Goal: Information Seeking & Learning: Learn about a topic

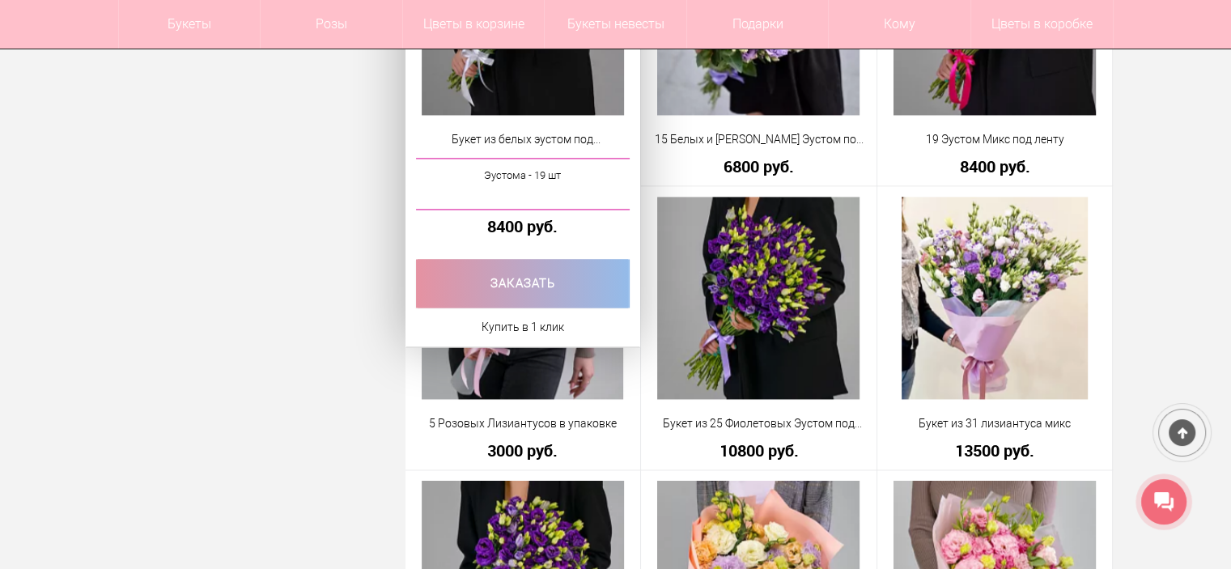
scroll to position [2427, 0]
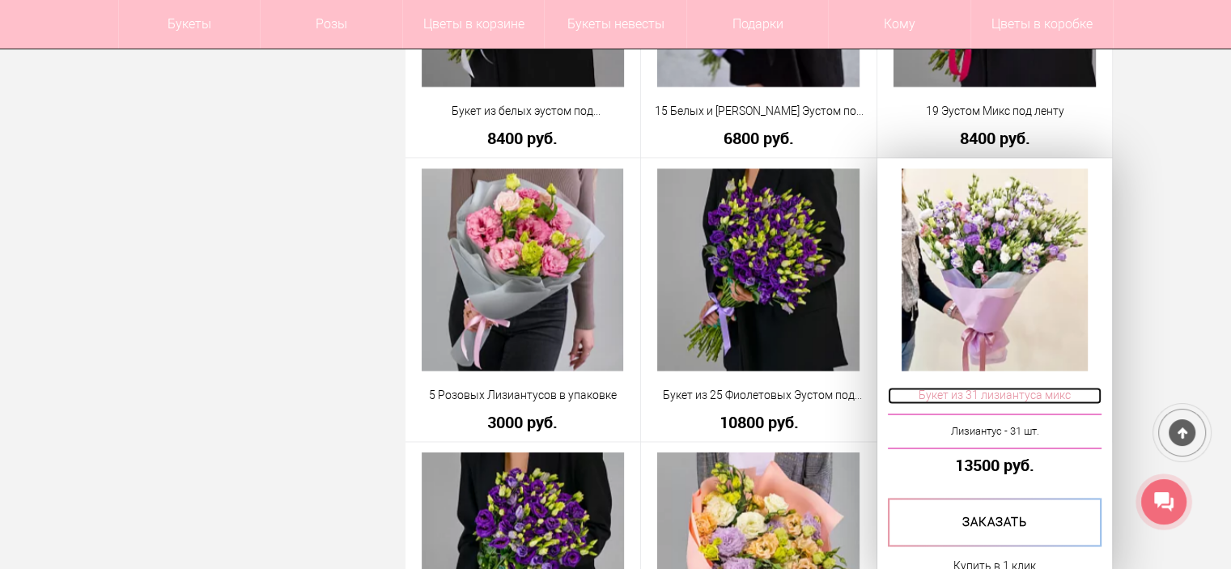
click at [1014, 397] on span "Букет из 31 лизиантуса микс" at bounding box center [995, 395] width 214 height 17
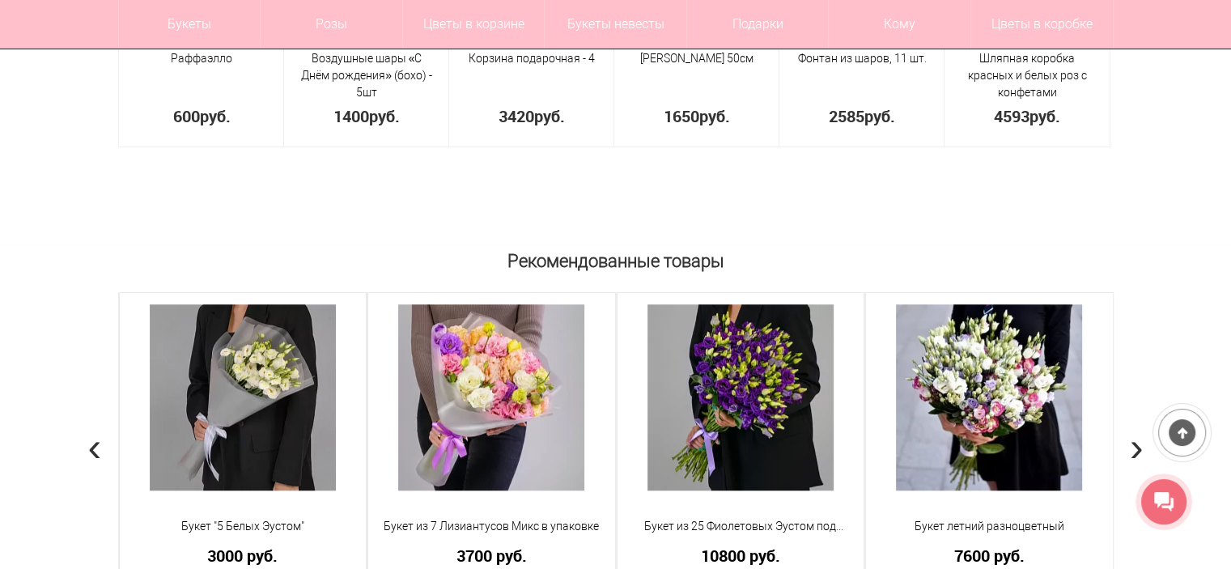
scroll to position [1456, 0]
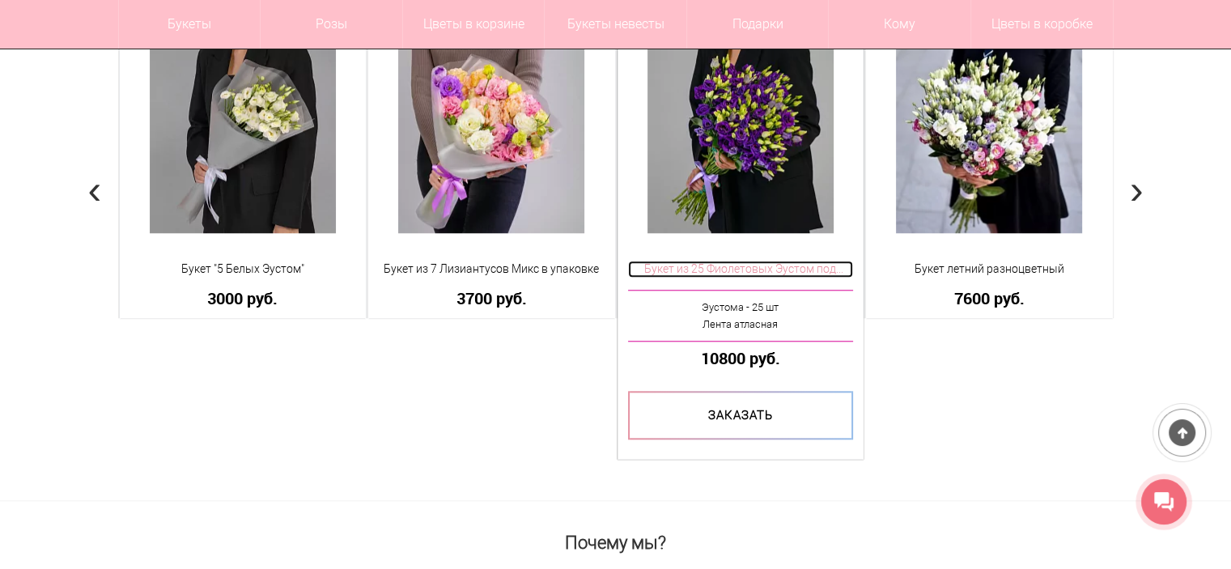
click at [728, 268] on span "Букет из 25 Фиолетовых Эустом под ленту" at bounding box center [741, 269] width 226 height 17
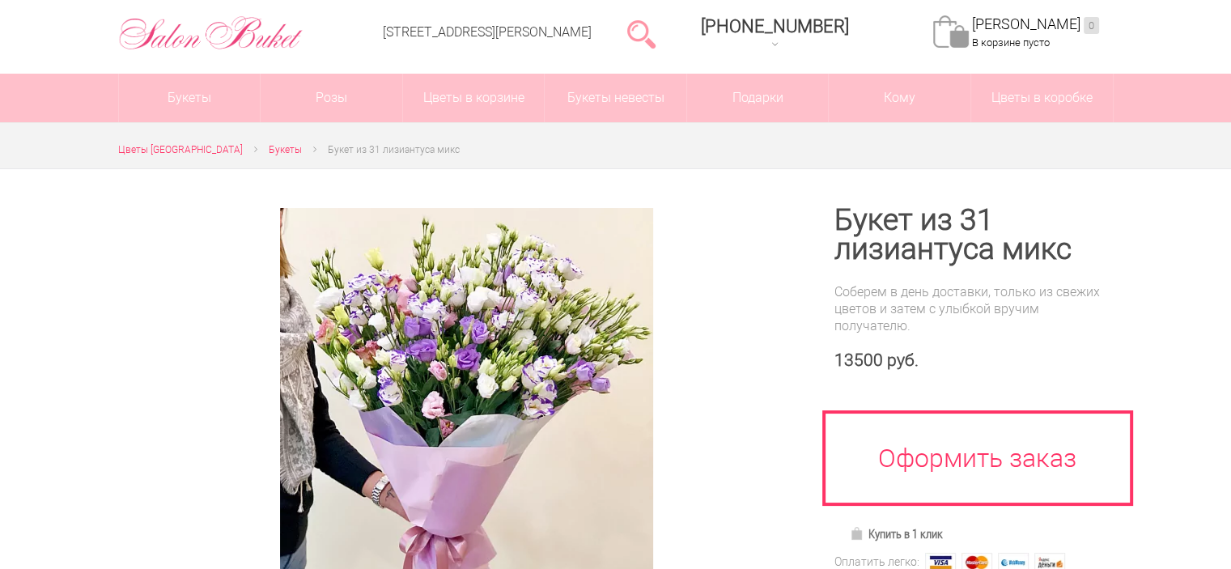
scroll to position [243, 0]
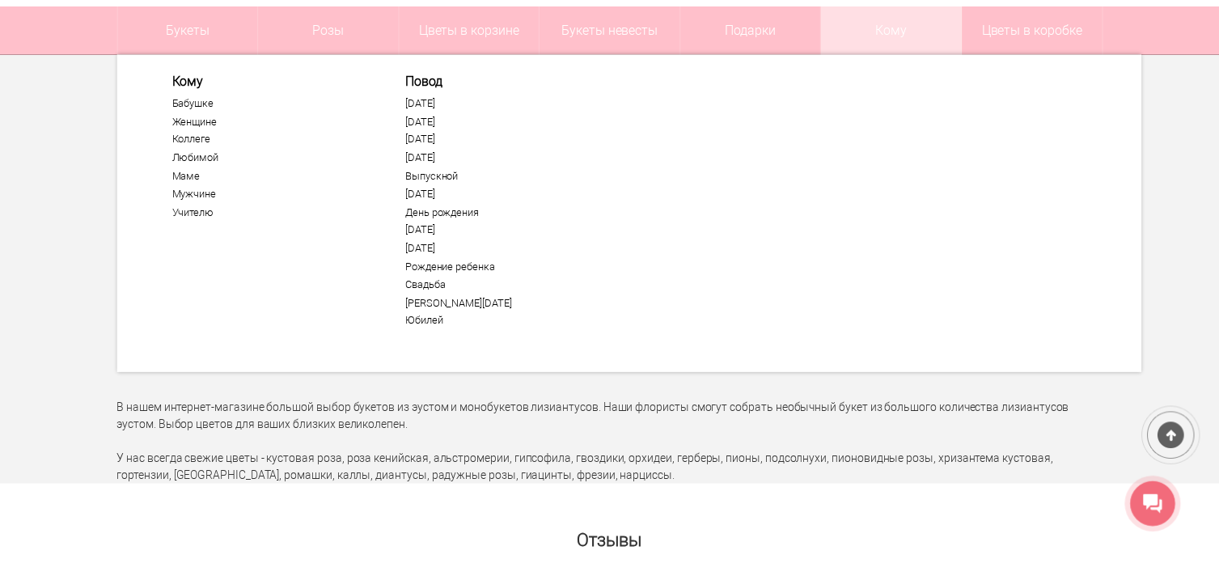
scroll to position [3933, 0]
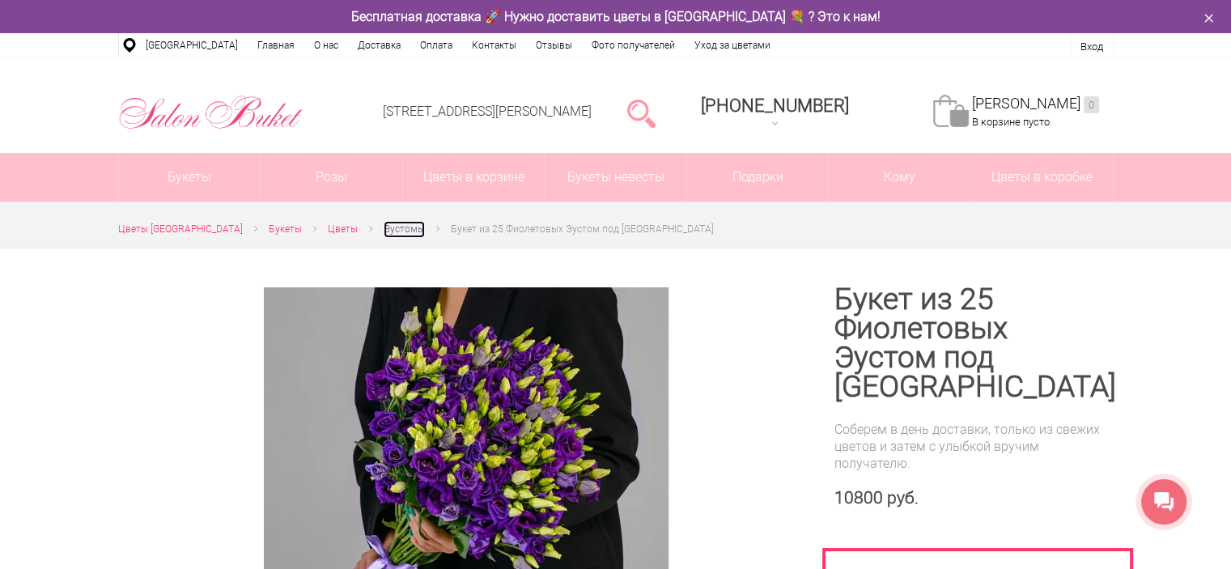
click at [388, 232] on span "Эустомы" at bounding box center [404, 228] width 41 height 11
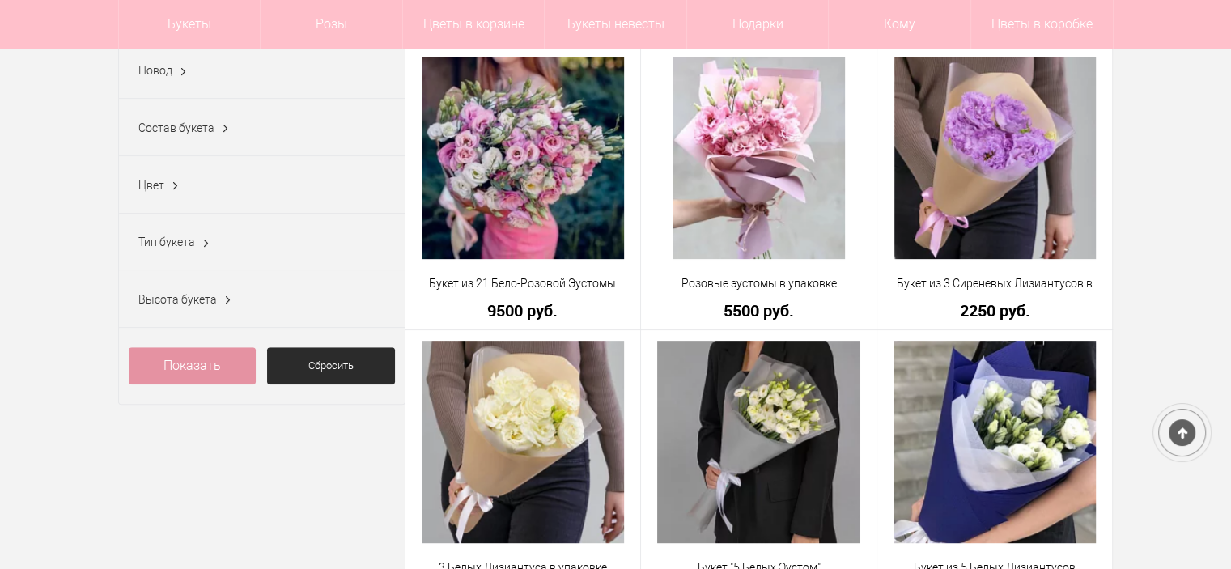
scroll to position [566, 0]
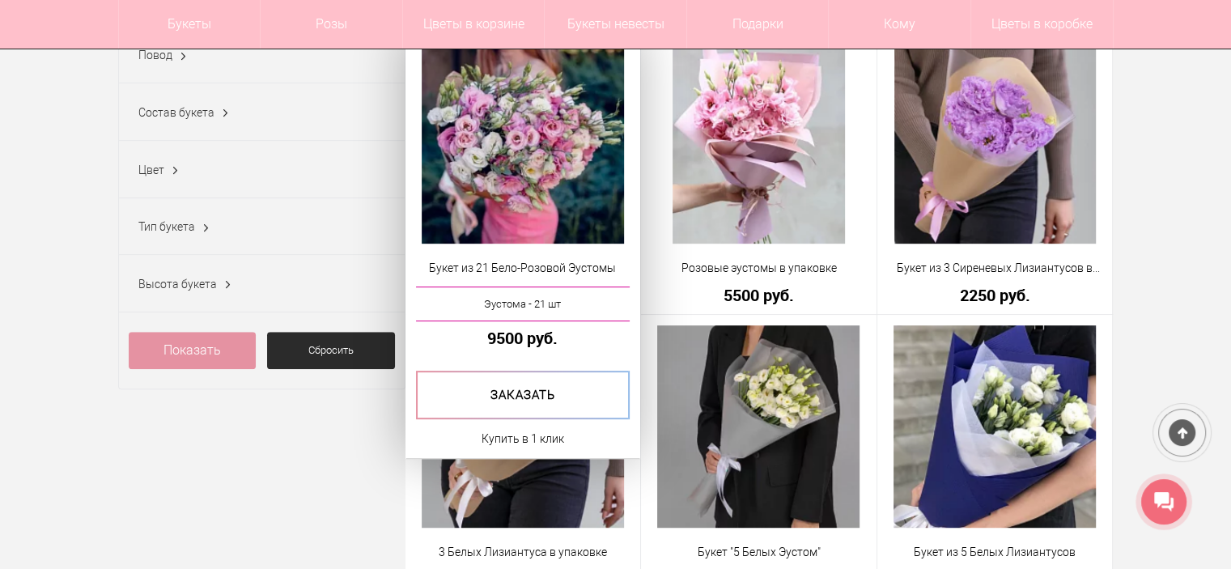
drag, startPoint x: 511, startPoint y: 274, endPoint x: 532, endPoint y: 285, distance: 22.8
click at [530, 297] on div "Букет из 21 Бело-Розовой Эустомы Эустома - 21 шт 9500 руб. Купить в 1 клик" at bounding box center [522, 245] width 235 height 428
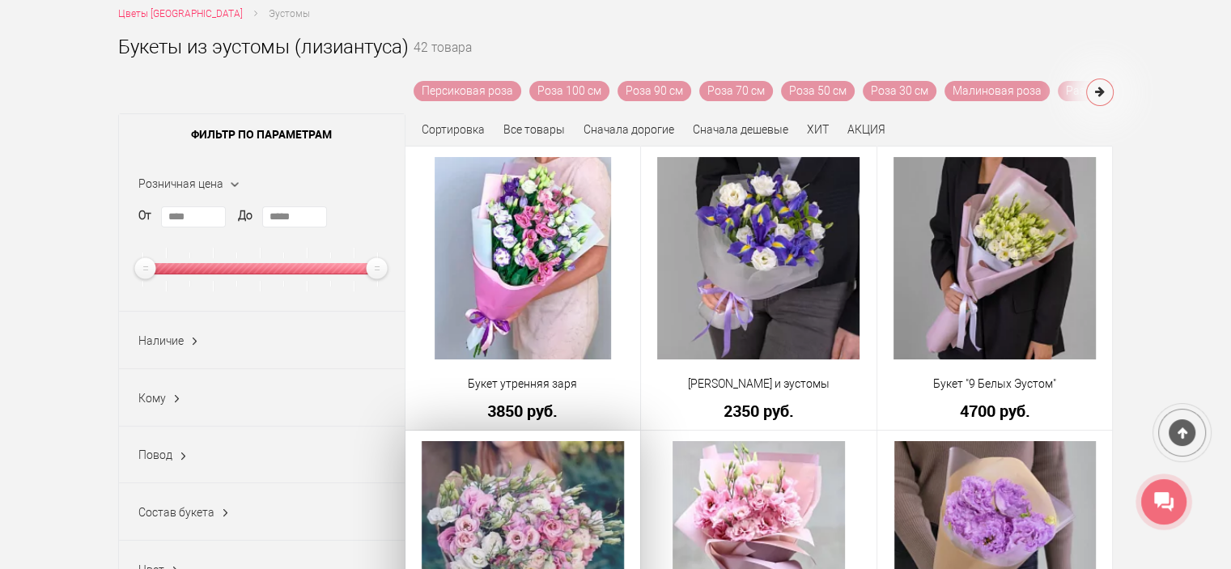
scroll to position [0, 0]
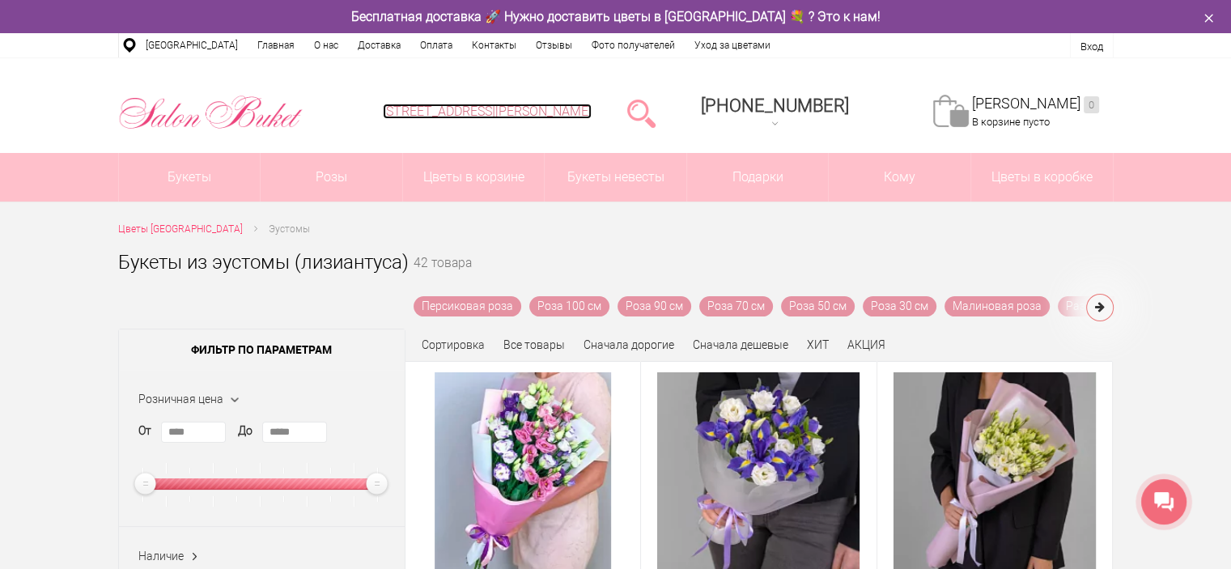
click at [528, 113] on link "[STREET_ADDRESS][PERSON_NAME]" at bounding box center [487, 111] width 209 height 15
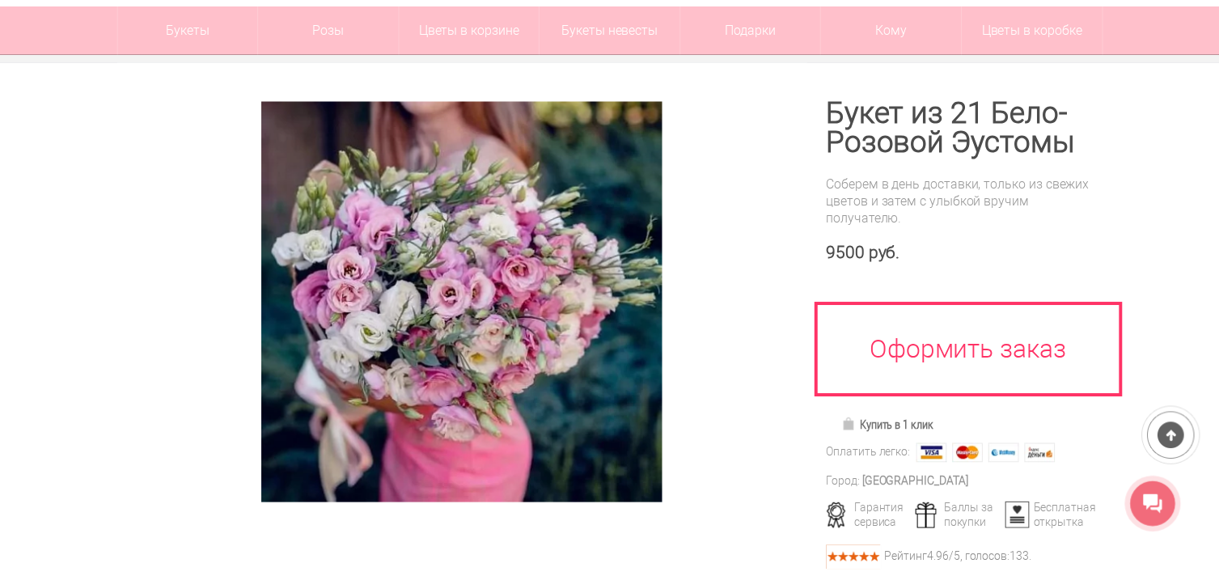
scroll to position [324, 0]
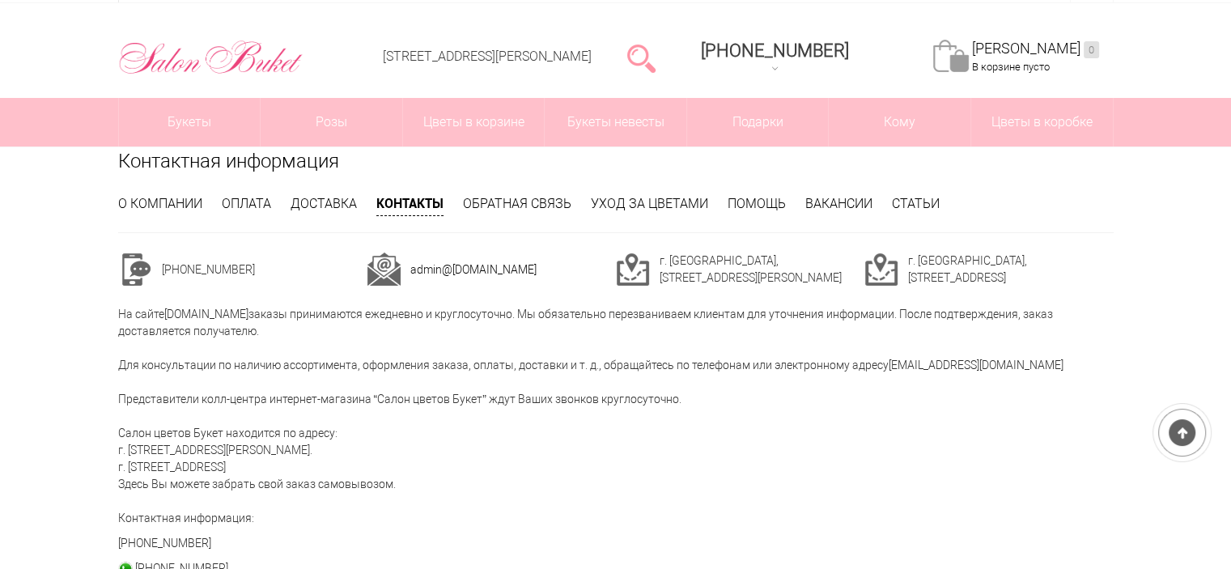
scroll to position [81, 0]
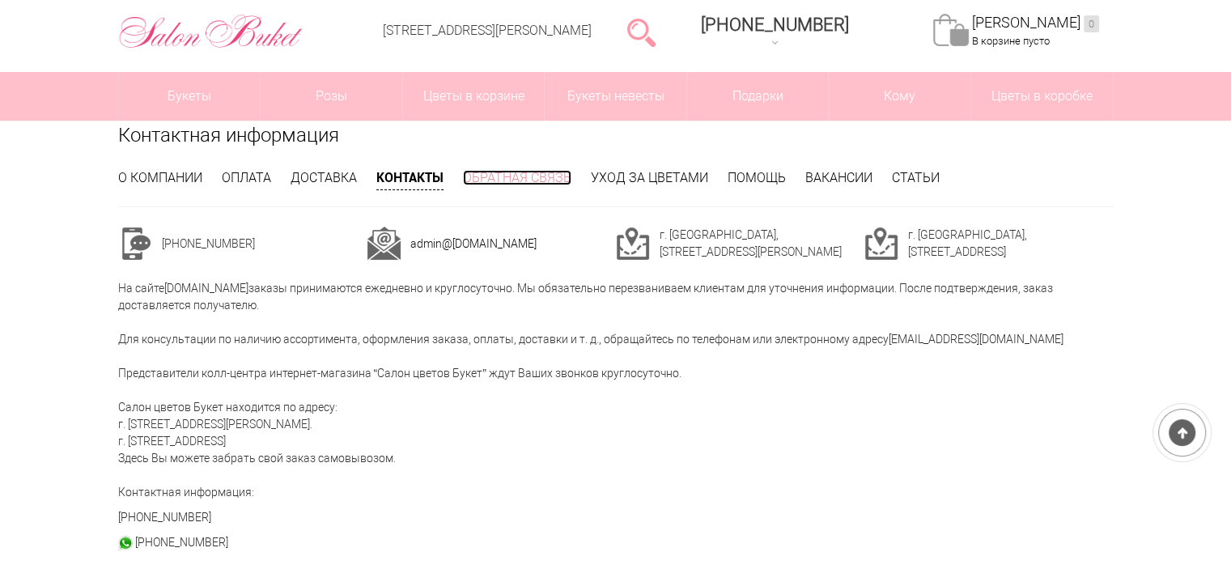
click at [542, 184] on link "Обратная связь" at bounding box center [517, 177] width 108 height 15
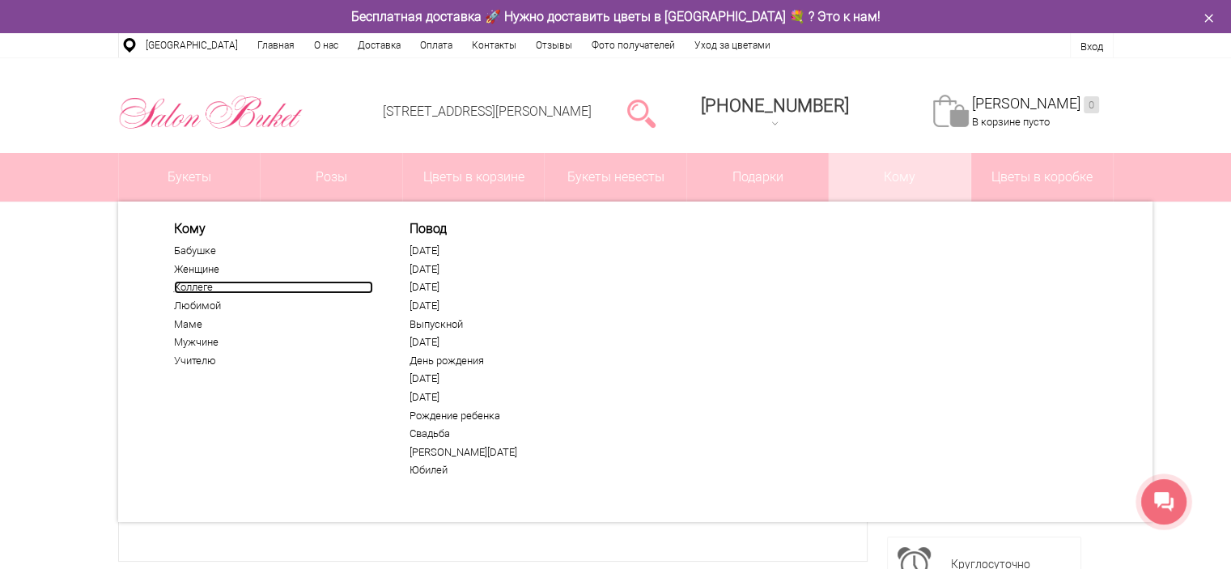
click at [195, 285] on link "Коллеге" at bounding box center [273, 287] width 199 height 13
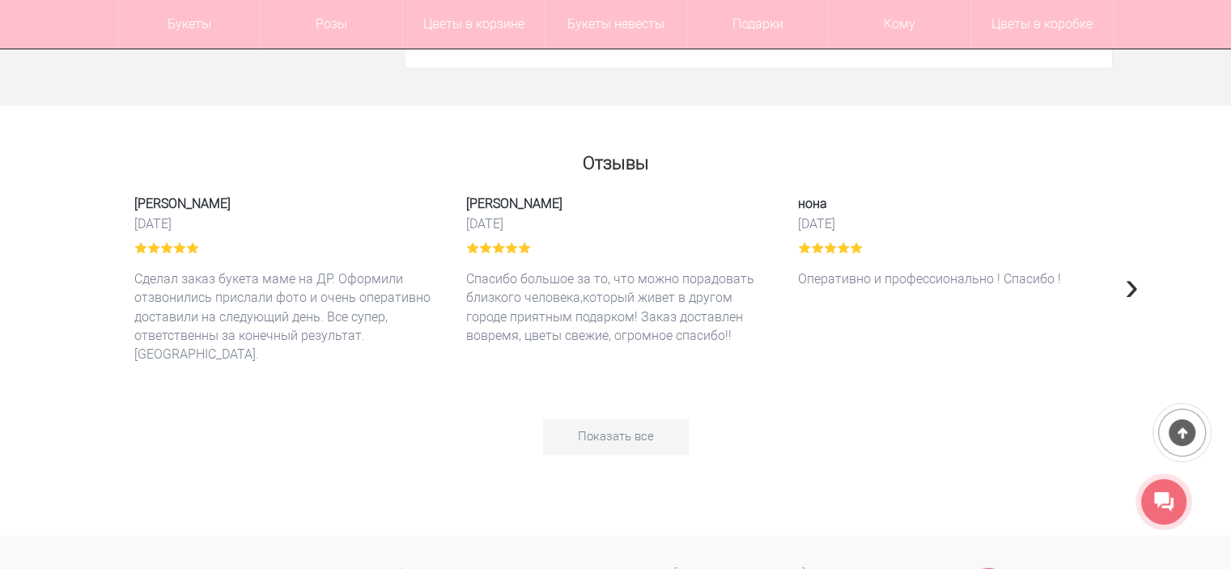
scroll to position [4612, 0]
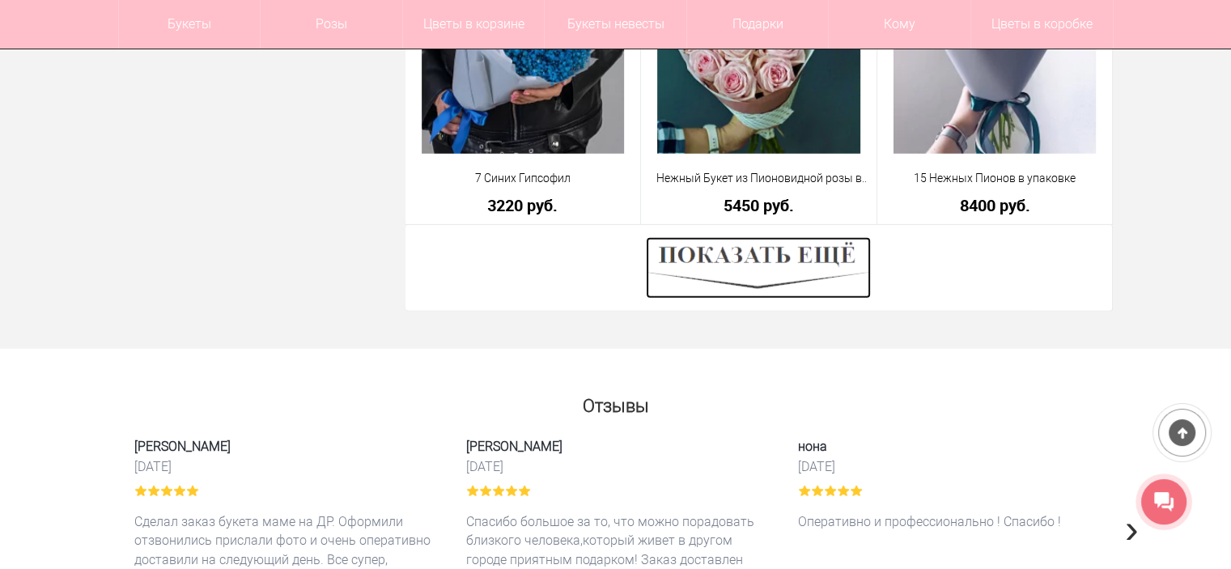
click at [740, 271] on img at bounding box center [758, 267] width 225 height 61
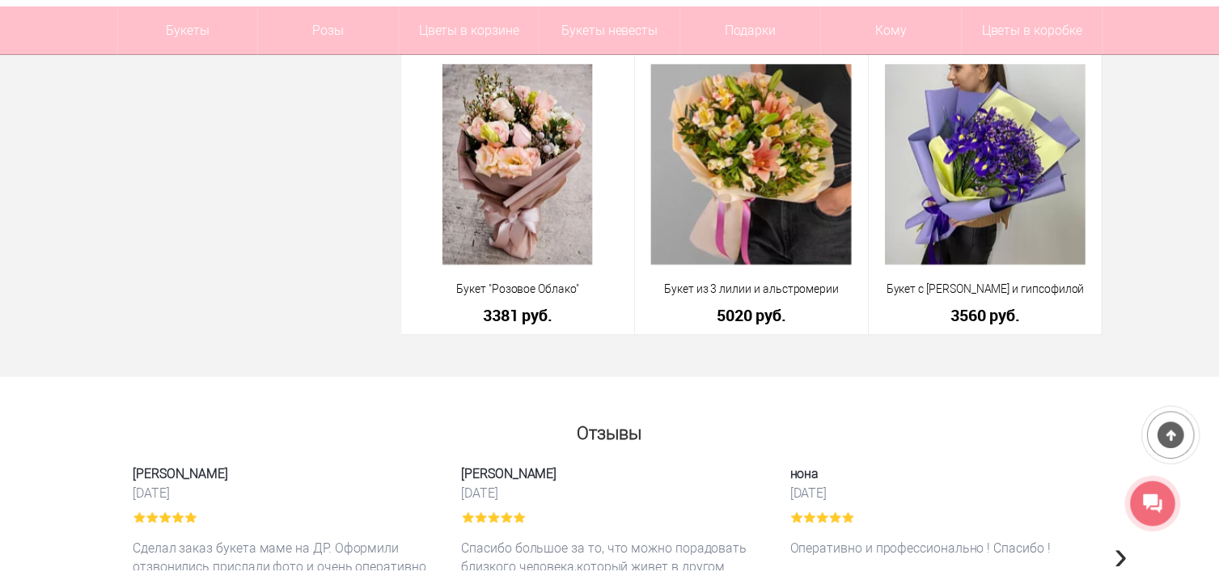
scroll to position [6635, 0]
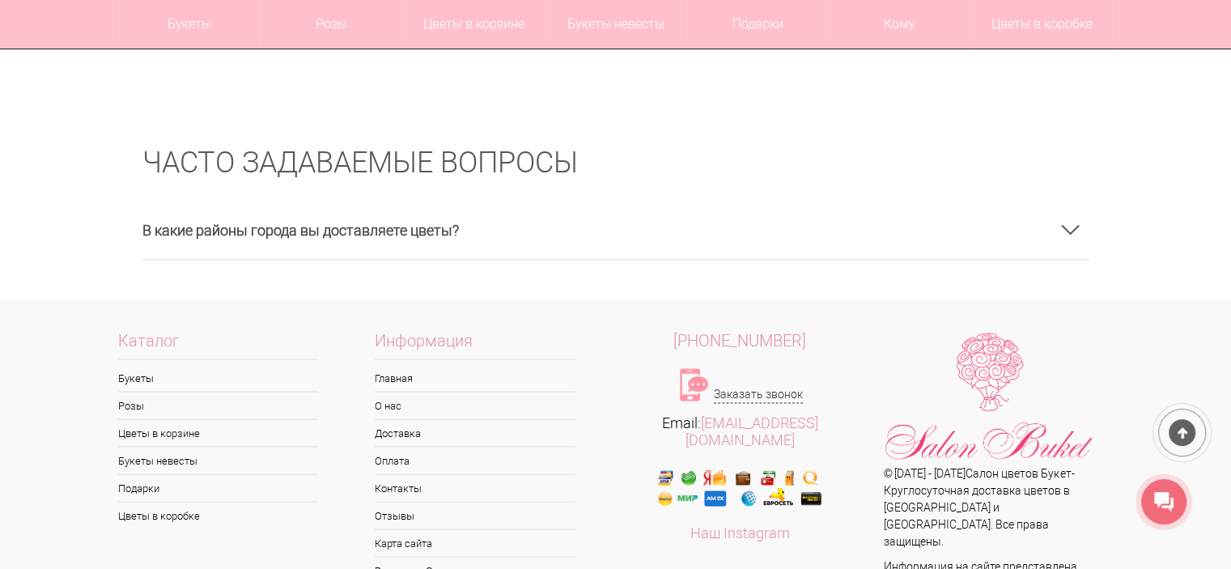
scroll to position [2936, 0]
